Goal: Task Accomplishment & Management: Complete application form

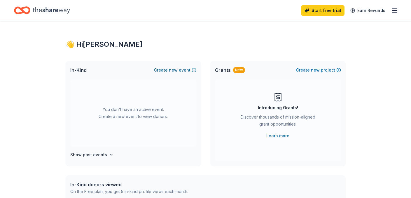
click at [176, 70] on span "new" at bounding box center [173, 70] width 9 height 7
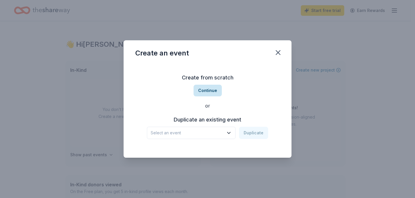
click at [211, 91] on button "Continue" at bounding box center [208, 91] width 28 height 12
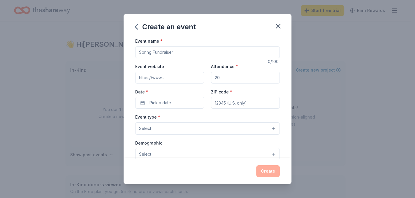
click at [182, 53] on input "Event name *" at bounding box center [207, 52] width 145 height 12
drag, startPoint x: 182, startPoint y: 53, endPoint x: 129, endPoint y: 54, distance: 52.8
click at [129, 54] on div "Event name * 0 /100 Event website Attendance * Date * Pick a date ZIP code * Ev…" at bounding box center [208, 97] width 168 height 120
click at [143, 52] on input "Event name *" at bounding box center [207, 52] width 145 height 12
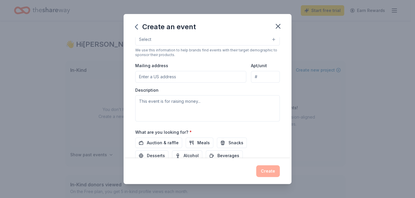
scroll to position [117, 0]
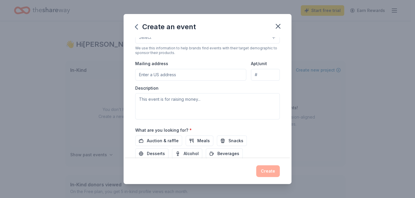
type input "Sweetheart Fundraiser"
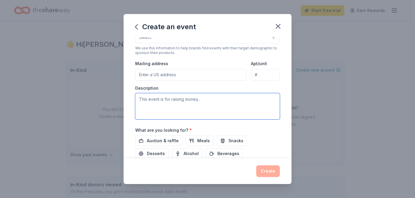
click at [195, 102] on textarea at bounding box center [207, 106] width 145 height 26
paste textarea "[US_STATE] Elks Children's Services, Inc. is a 501c3 organization that administ…"
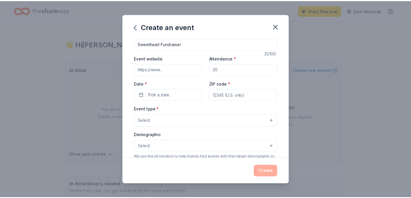
scroll to position [0, 0]
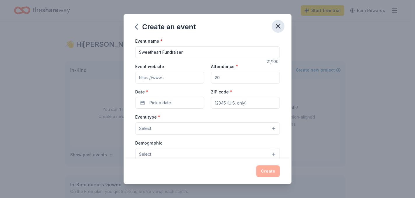
type textarea "[US_STATE] Elks Children's Services, Inc. is a 501c3 organization that administ…"
click at [281, 26] on icon "button" at bounding box center [278, 26] width 8 height 8
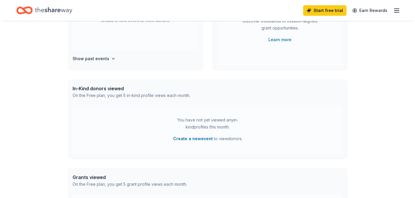
scroll to position [147, 0]
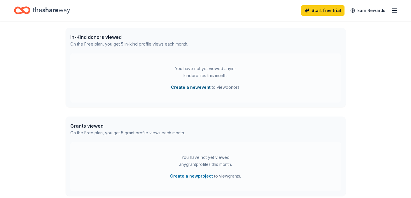
click at [202, 87] on button "Create a new event" at bounding box center [191, 87] width 40 height 7
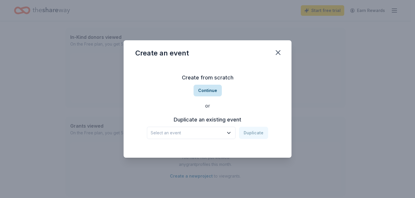
click at [207, 92] on button "Continue" at bounding box center [208, 91] width 28 height 12
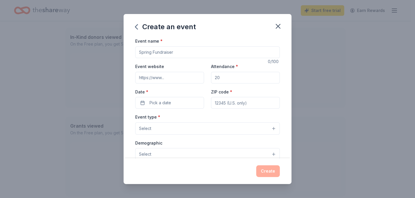
click at [172, 51] on input "Event name *" at bounding box center [207, 52] width 145 height 12
type input "Sweetheart Fundraiser"
drag, startPoint x: 221, startPoint y: 76, endPoint x: 204, endPoint y: 78, distance: 17.1
click at [204, 78] on div "Event website Attendance * Date * Pick a date ZIP code *" at bounding box center [207, 86] width 145 height 46
type input "150"
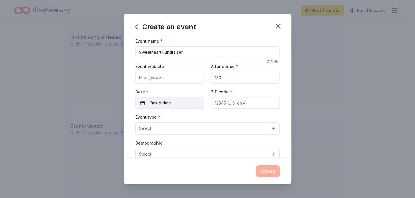
click at [180, 103] on button "Pick a date" at bounding box center [169, 103] width 69 height 12
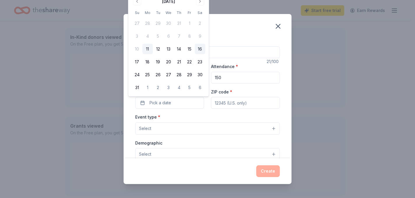
click at [202, 46] on button "16" at bounding box center [200, 49] width 11 height 11
click at [236, 102] on input "ZIP code *" at bounding box center [245, 103] width 69 height 12
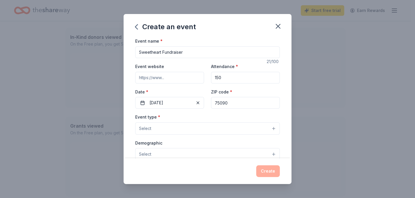
type input "75090"
click at [206, 130] on button "Select" at bounding box center [207, 128] width 145 height 12
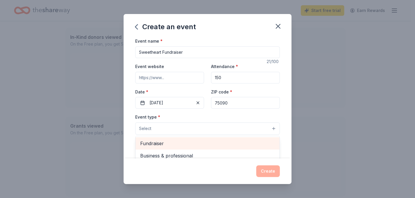
click at [152, 145] on span "Fundraiser" at bounding box center [207, 143] width 135 height 8
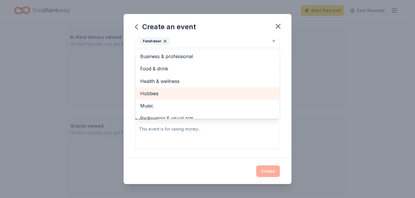
scroll to position [7, 0]
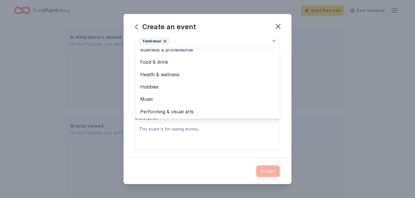
click at [279, 122] on div "Event name * Sweetheart Fundraiser 21 /100 Event website Attendance * 150 Date …" at bounding box center [208, 97] width 168 height 120
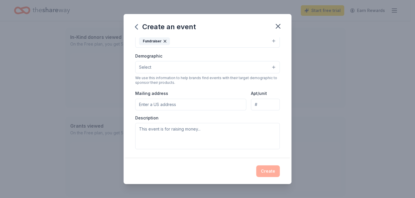
scroll to position [85, 0]
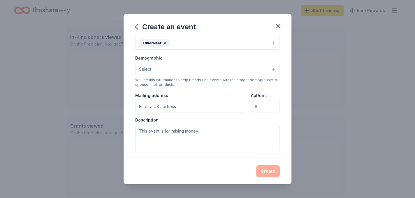
click at [176, 109] on input "Mailing address" at bounding box center [190, 107] width 111 height 12
click at [143, 69] on span "Select" at bounding box center [145, 69] width 12 height 7
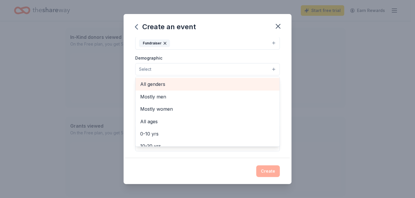
click at [156, 84] on span "All genders" at bounding box center [207, 84] width 135 height 8
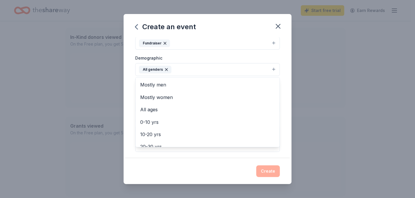
click at [283, 143] on div "Event name * Sweetheart Fundraiser 21 /100 Event website Attendance * 150 Date …" at bounding box center [208, 97] width 168 height 120
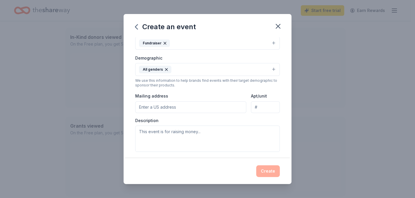
click at [161, 107] on input "Mailing address" at bounding box center [190, 107] width 111 height 12
type input "1713 Farm to Market Road 1417, Sherman, TX, 75090"
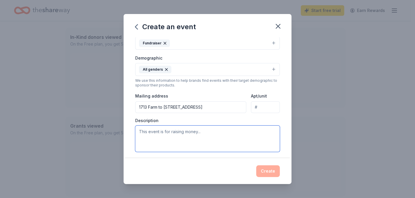
click at [172, 133] on textarea at bounding box center [207, 138] width 145 height 26
paste textarea "[US_STATE] Elks Children's Services, Inc. is a 501c3 organization that administ…"
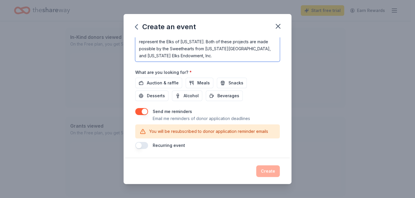
scroll to position [176, 0]
type textarea "[US_STATE] Elks Children's Services, Inc. is a 501c3 organization that administ…"
click at [167, 83] on span "Auction & raffle" at bounding box center [163, 82] width 32 height 7
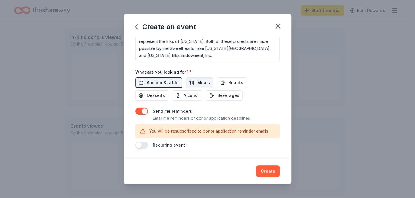
click at [204, 84] on span "Meals" at bounding box center [203, 82] width 13 height 7
click at [230, 82] on span "Snacks" at bounding box center [236, 82] width 15 height 7
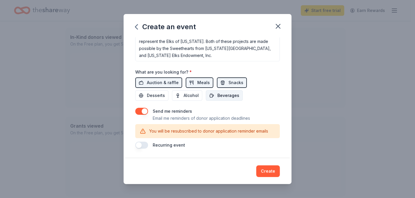
click at [228, 95] on span "Beverages" at bounding box center [229, 95] width 22 height 7
click at [150, 98] on span "Desserts" at bounding box center [156, 95] width 18 height 7
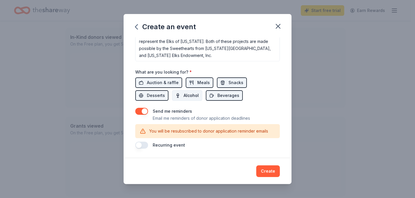
click at [186, 94] on span "Alcohol" at bounding box center [191, 95] width 15 height 7
click at [145, 112] on button "button" at bounding box center [141, 111] width 13 height 7
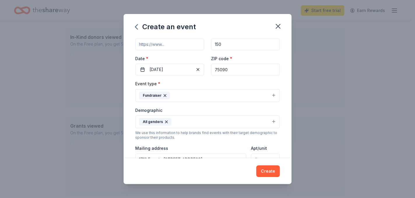
scroll to position [0, 0]
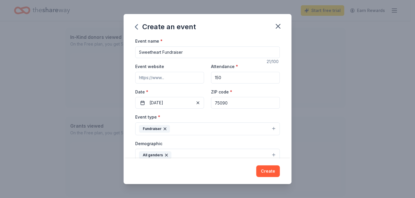
click at [179, 77] on input "Event website" at bounding box center [169, 78] width 69 height 12
paste input "https://texaselks.org/youth-programs"
type input "https://texaselks.org/youth-programs"
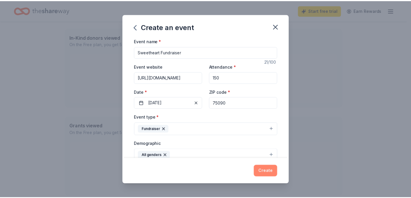
scroll to position [0, 0]
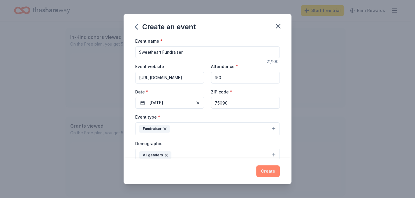
click at [272, 172] on button "Create" at bounding box center [268, 171] width 24 height 12
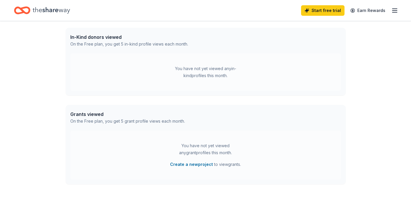
scroll to position [102, 0]
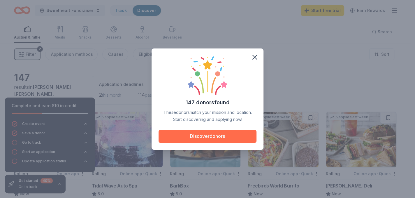
click at [215, 138] on button "Discover donors" at bounding box center [208, 136] width 98 height 13
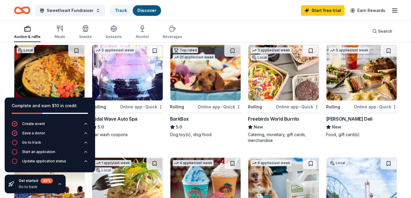
scroll to position [58, 0]
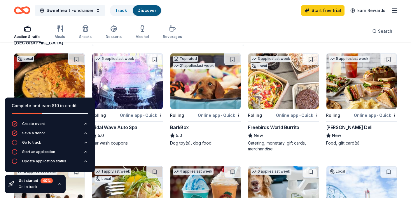
click at [210, 74] on img at bounding box center [205, 80] width 70 height 55
click at [39, 144] on div "Go to track" at bounding box center [31, 142] width 19 height 5
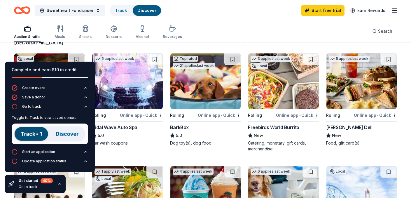
click at [34, 135] on img at bounding box center [50, 133] width 76 height 21
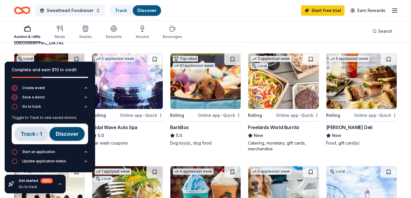
click at [37, 133] on img at bounding box center [50, 133] width 76 height 21
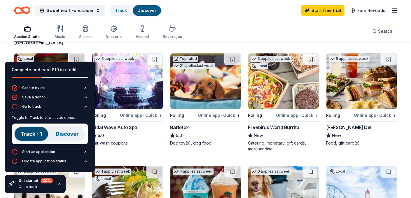
click at [69, 134] on img at bounding box center [50, 133] width 76 height 21
click at [38, 134] on img at bounding box center [50, 133] width 76 height 21
click at [34, 152] on div "Start an application" at bounding box center [38, 151] width 33 height 5
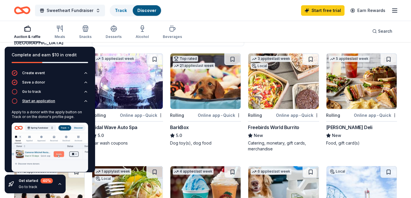
click at [14, 102] on icon "button" at bounding box center [15, 101] width 6 height 6
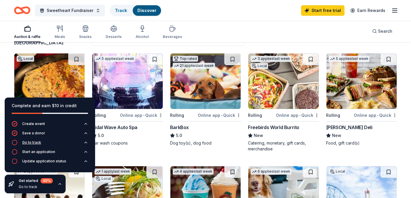
click at [14, 143] on icon "button" at bounding box center [15, 142] width 6 height 6
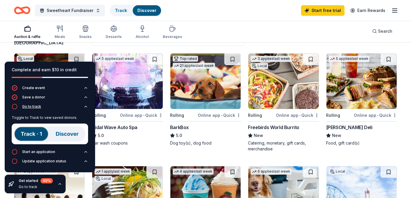
click at [85, 106] on icon "button" at bounding box center [85, 106] width 5 height 5
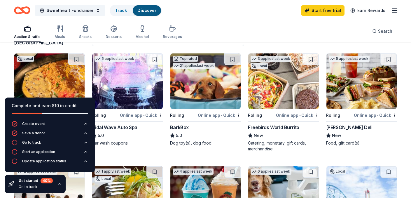
click at [85, 141] on icon "button" at bounding box center [85, 142] width 5 height 5
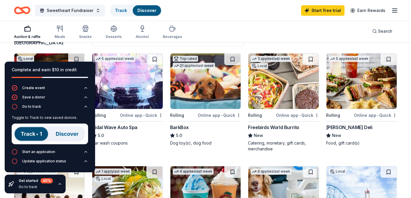
click at [32, 135] on img at bounding box center [50, 133] width 76 height 21
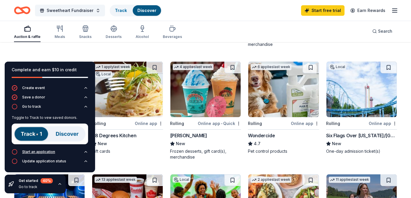
scroll to position [175, 0]
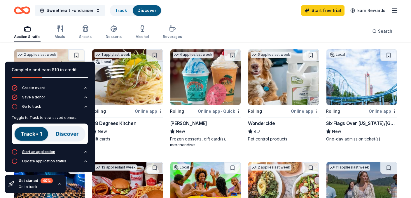
click at [42, 153] on div "Start an application" at bounding box center [38, 151] width 33 height 5
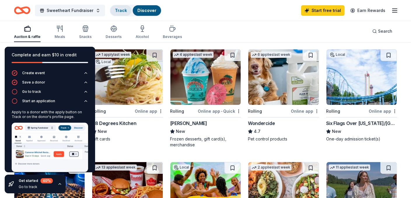
click at [116, 11] on link "Track" at bounding box center [121, 10] width 12 height 5
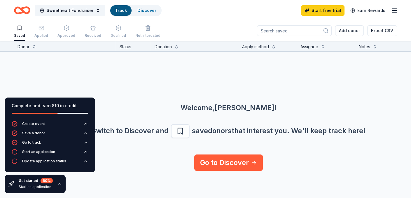
scroll to position [0, 0]
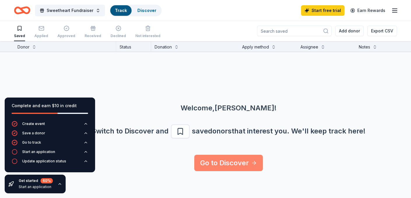
click at [232, 162] on link "Go to Discover" at bounding box center [228, 163] width 69 height 16
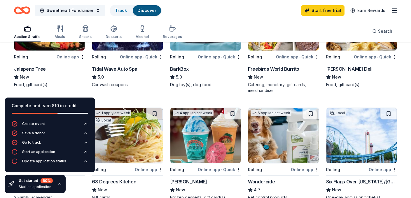
scroll to position [88, 0]
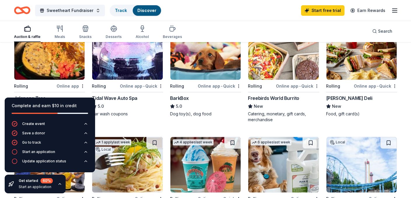
click at [53, 55] on img at bounding box center [49, 51] width 70 height 55
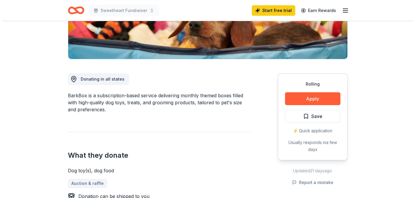
scroll to position [146, 0]
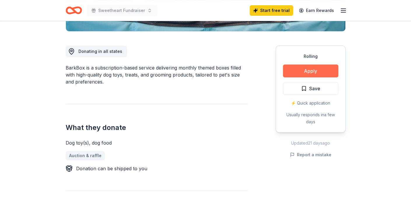
click at [316, 70] on button "Apply" at bounding box center [310, 70] width 55 height 13
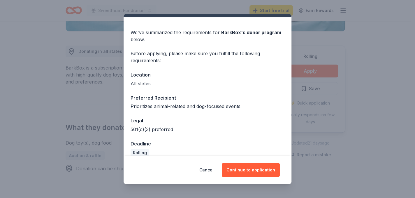
scroll to position [21, 0]
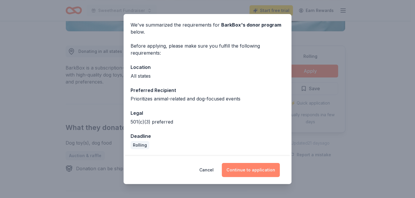
click at [260, 169] on button "Continue to application" at bounding box center [251, 170] width 58 height 14
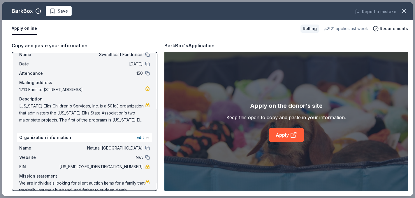
scroll to position [27, 0]
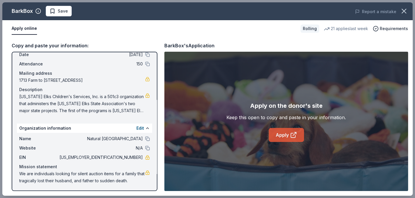
click at [288, 134] on link "Apply" at bounding box center [286, 135] width 35 height 14
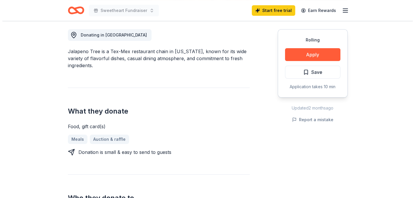
scroll to position [175, 0]
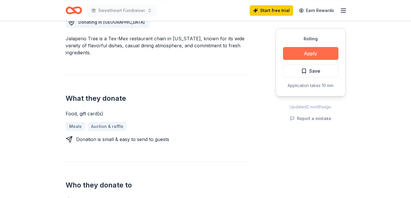
click at [314, 55] on button "Apply" at bounding box center [310, 53] width 55 height 13
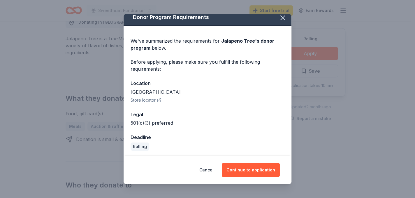
scroll to position [6, 0]
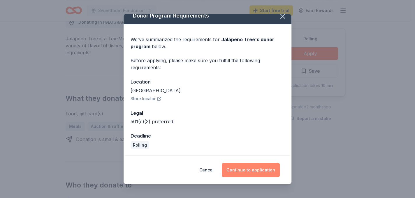
click at [252, 167] on button "Continue to application" at bounding box center [251, 170] width 58 height 14
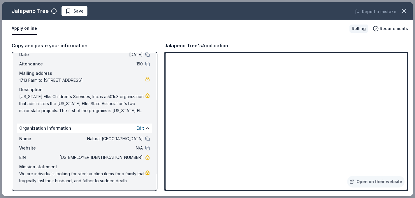
scroll to position [0, 0]
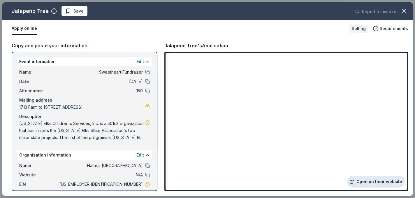
click at [384, 182] on link "Open on their website" at bounding box center [375, 182] width 57 height 12
